Goal: Task Accomplishment & Management: Complete application form

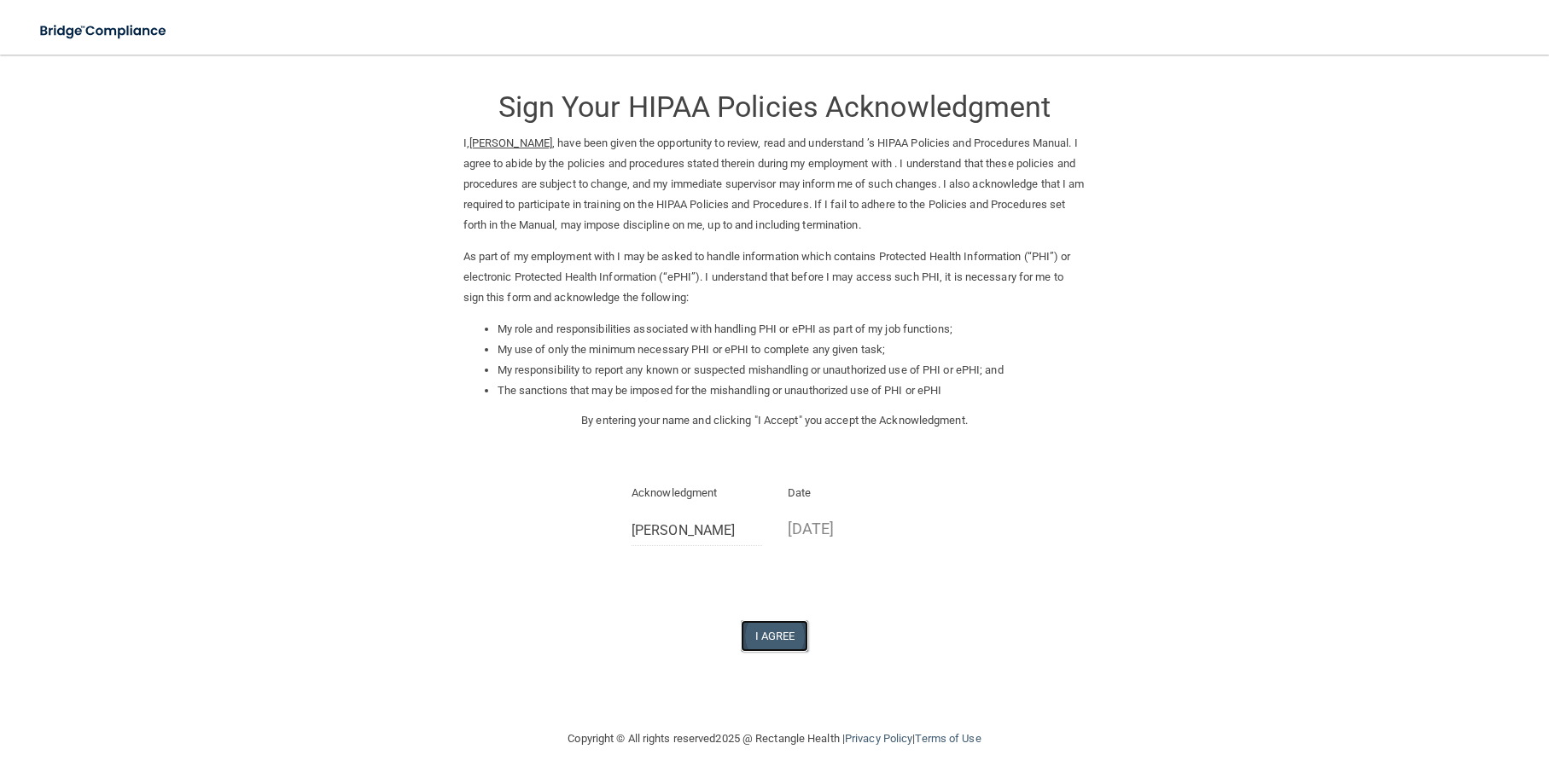
click at [761, 644] on button "I Agree" at bounding box center [775, 635] width 69 height 32
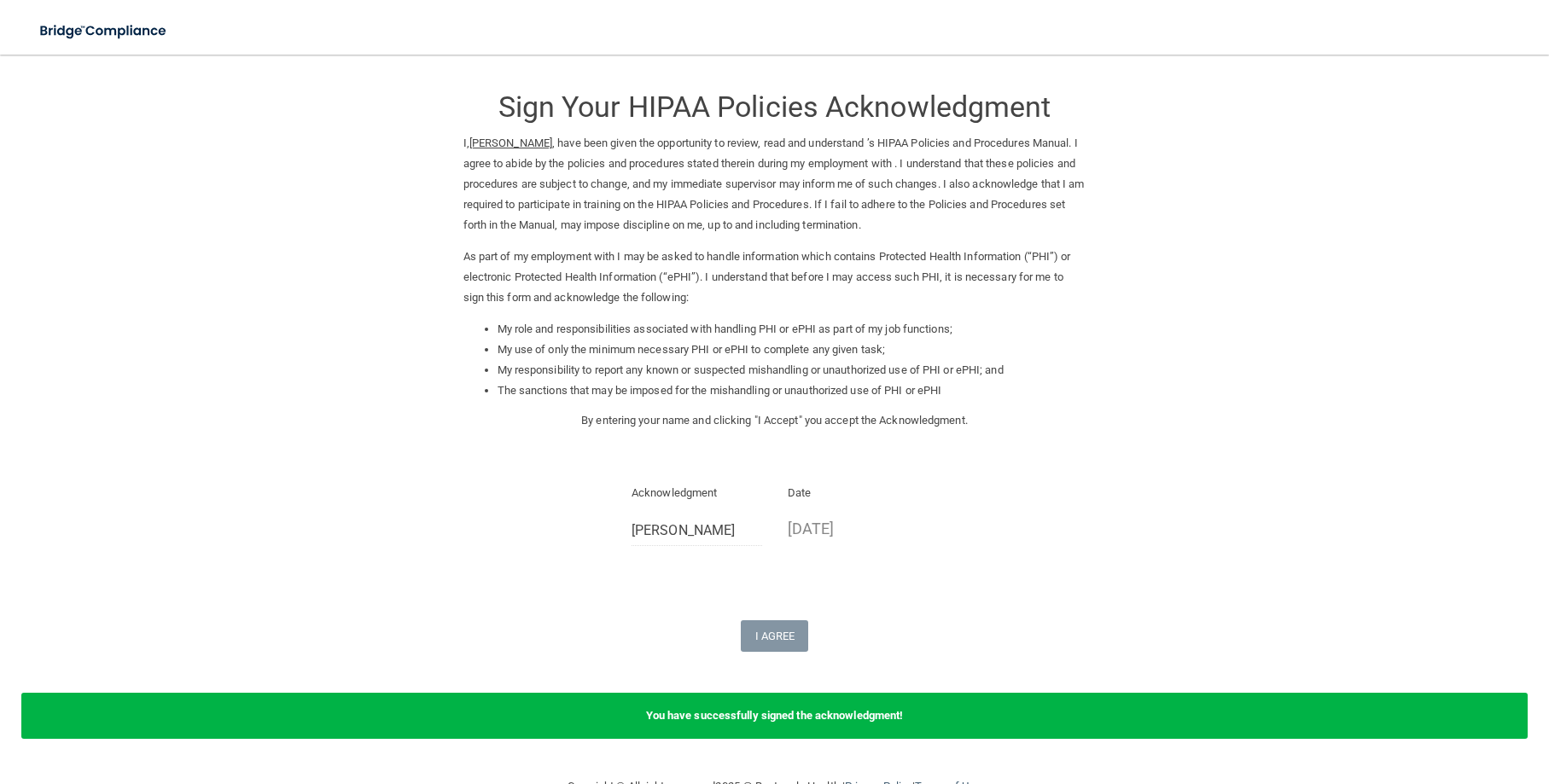
click at [829, 712] on b "You have successfully signed the acknowledgment!" at bounding box center [775, 716] width 258 height 13
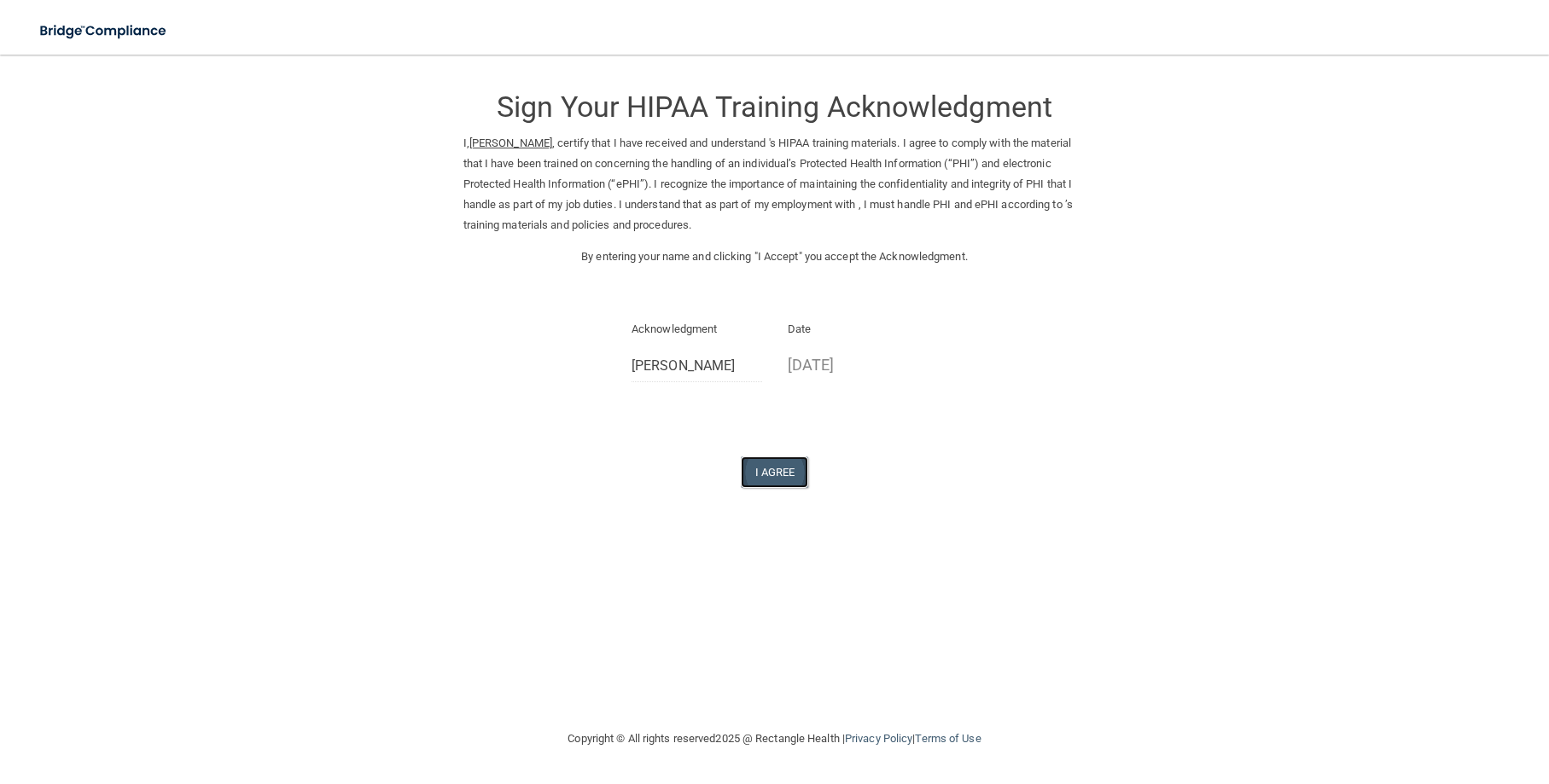
click at [772, 473] on button "I Agree" at bounding box center [775, 471] width 69 height 32
